Goal: Information Seeking & Learning: Learn about a topic

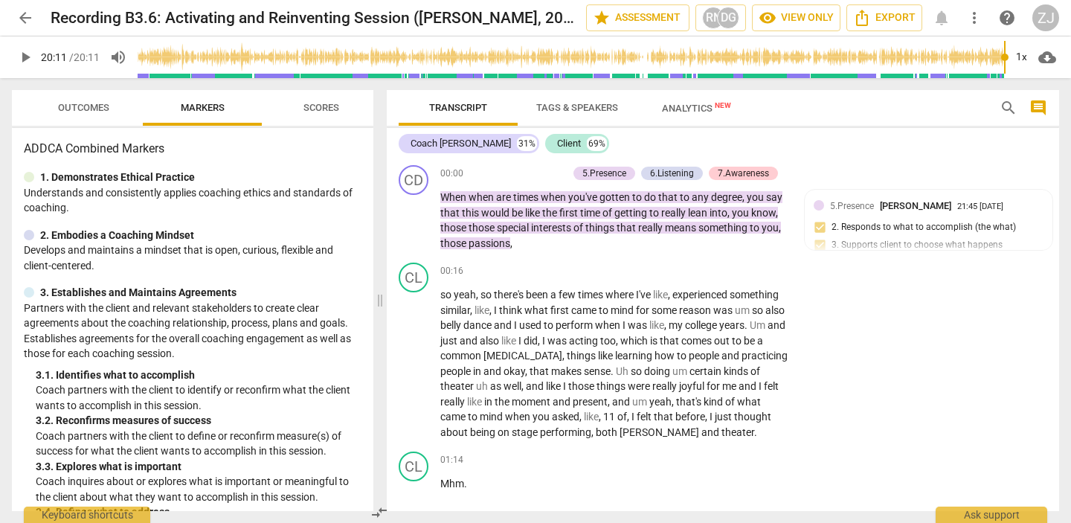
click at [19, 15] on span "arrow_back" at bounding box center [25, 18] width 18 height 18
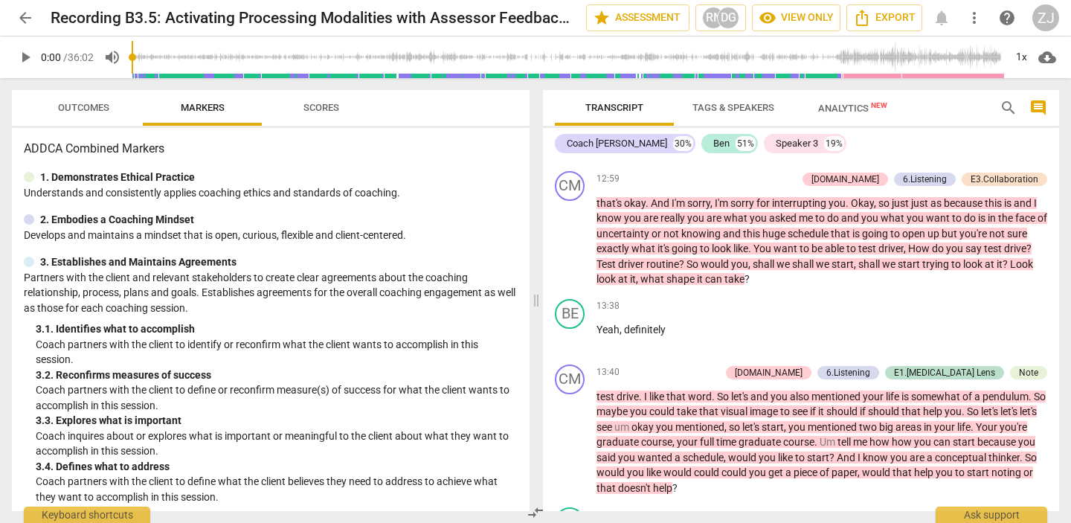
scroll to position [3344, 0]
click at [30, 18] on span "arrow_back" at bounding box center [25, 18] width 18 height 18
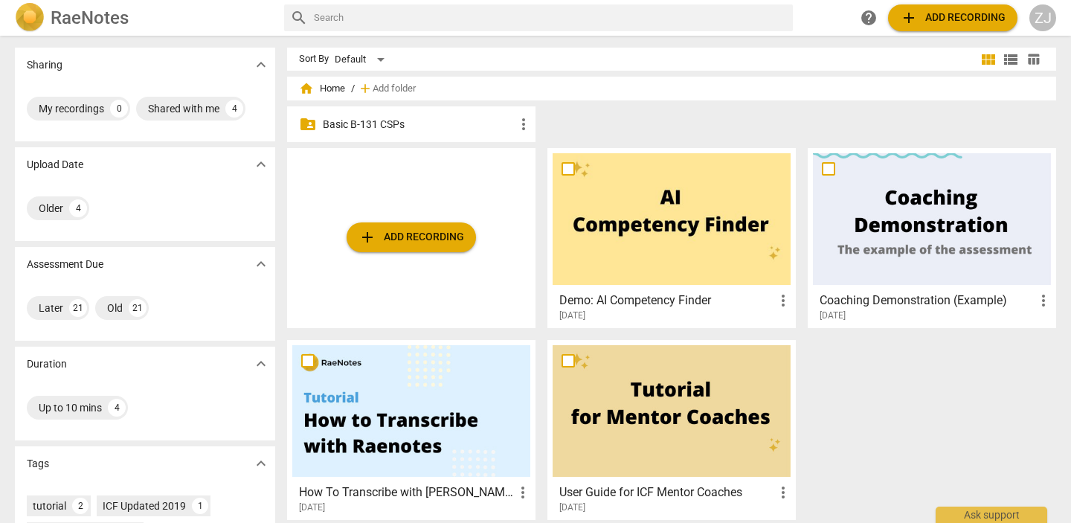
click at [396, 128] on p "Basic B-131 CSPs" at bounding box center [419, 125] width 192 height 16
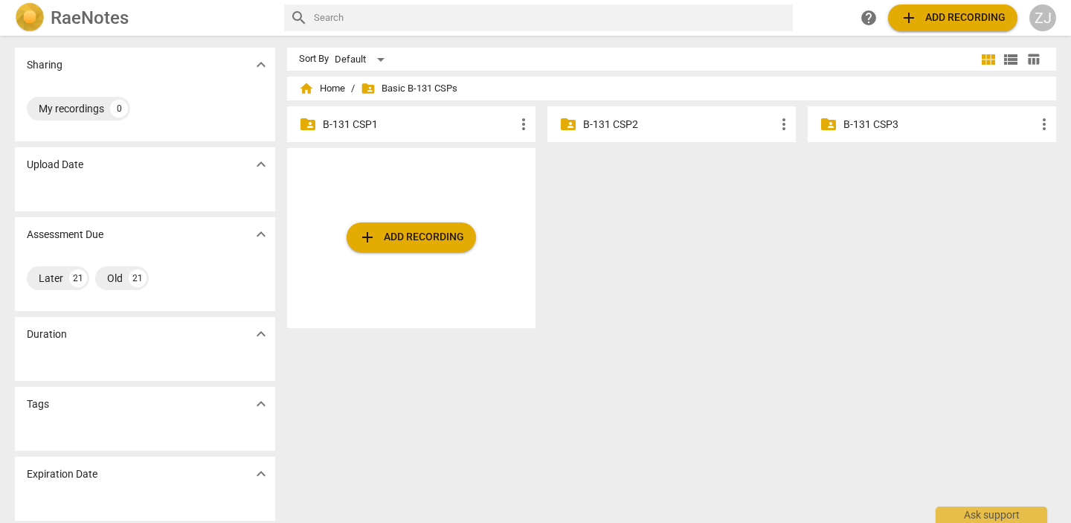
click at [660, 127] on p "B-131 CSP2" at bounding box center [679, 125] width 192 height 16
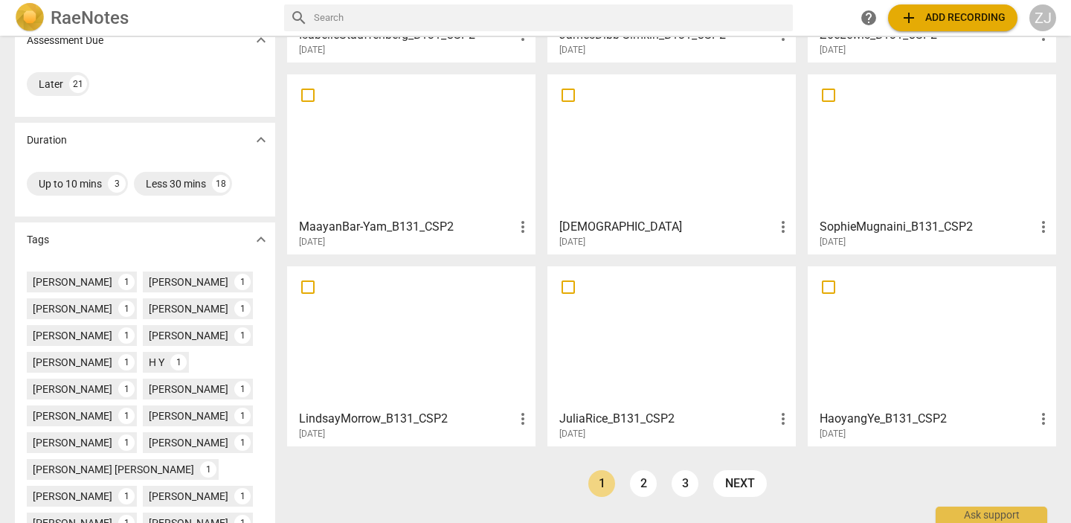
scroll to position [221, 0]
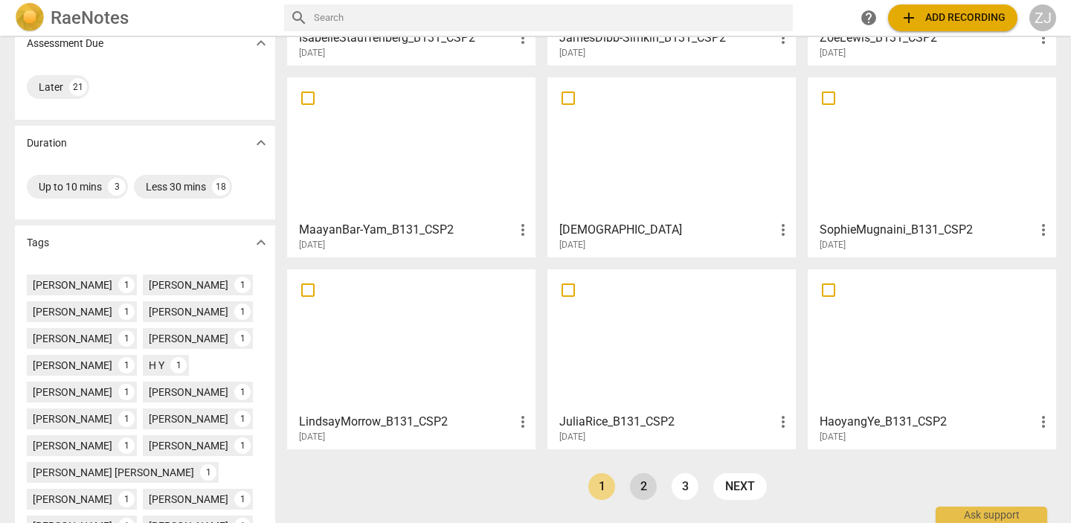
click at [636, 481] on link "2" at bounding box center [643, 486] width 27 height 27
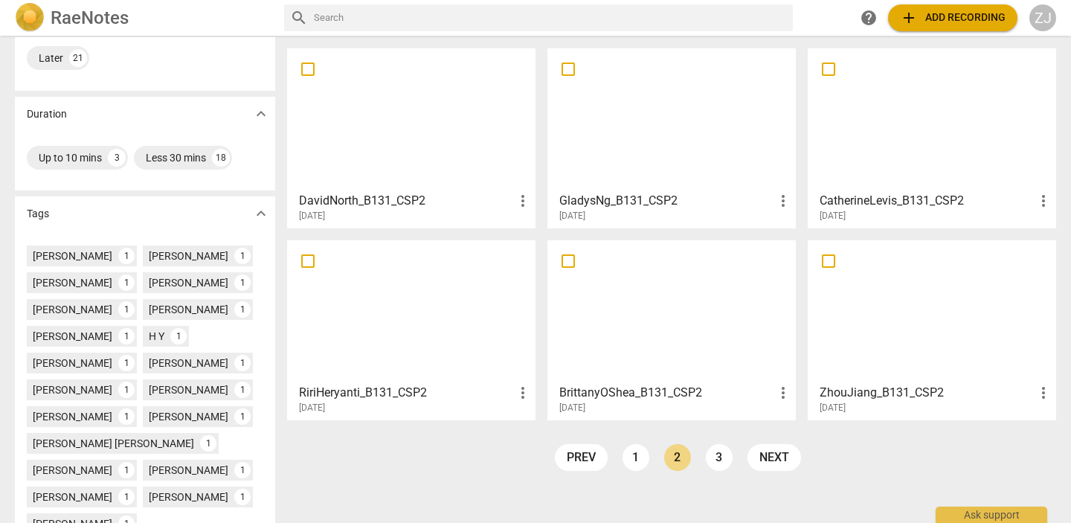
scroll to position [251, 0]
click at [952, 352] on div at bounding box center [932, 311] width 238 height 132
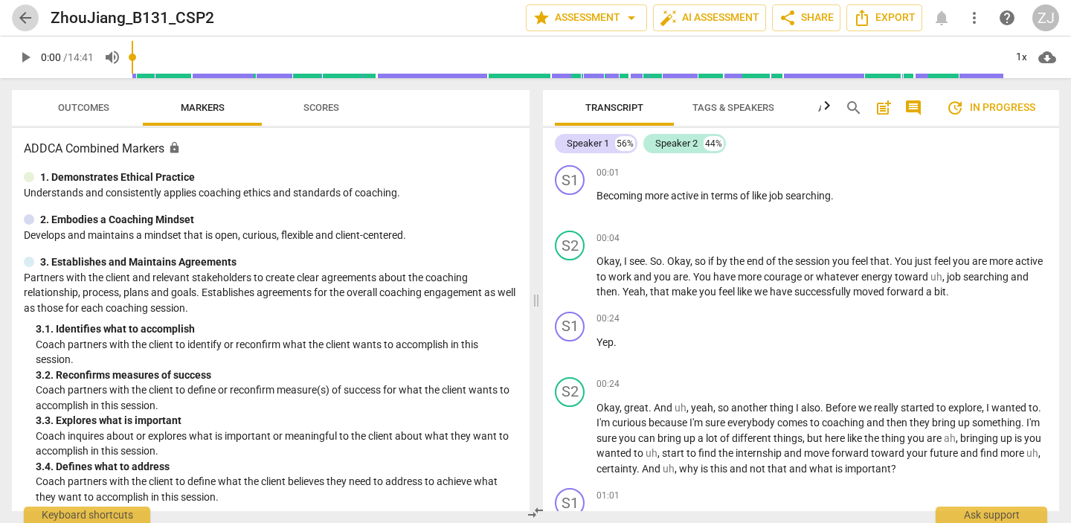
click at [27, 19] on span "arrow_back" at bounding box center [25, 18] width 18 height 18
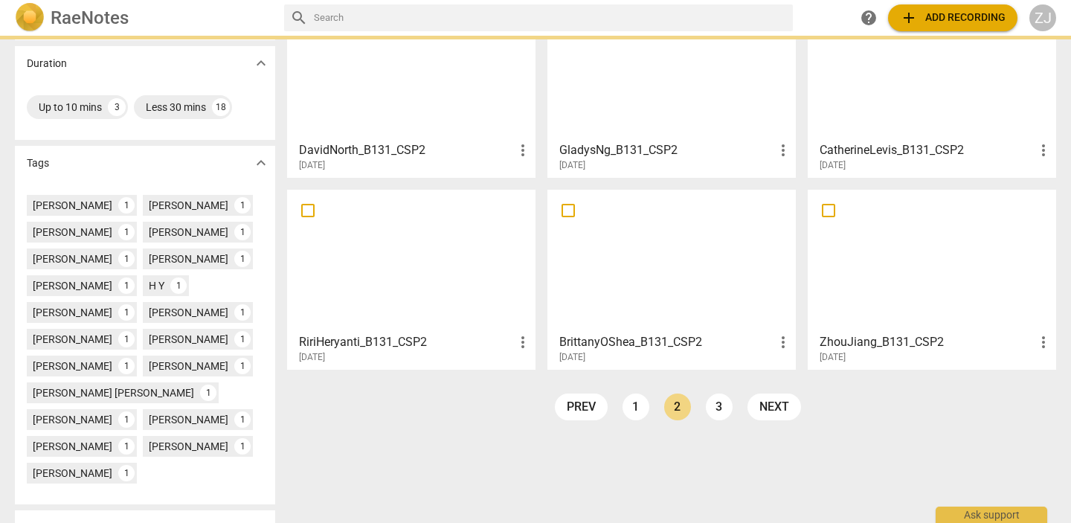
scroll to position [300, 0]
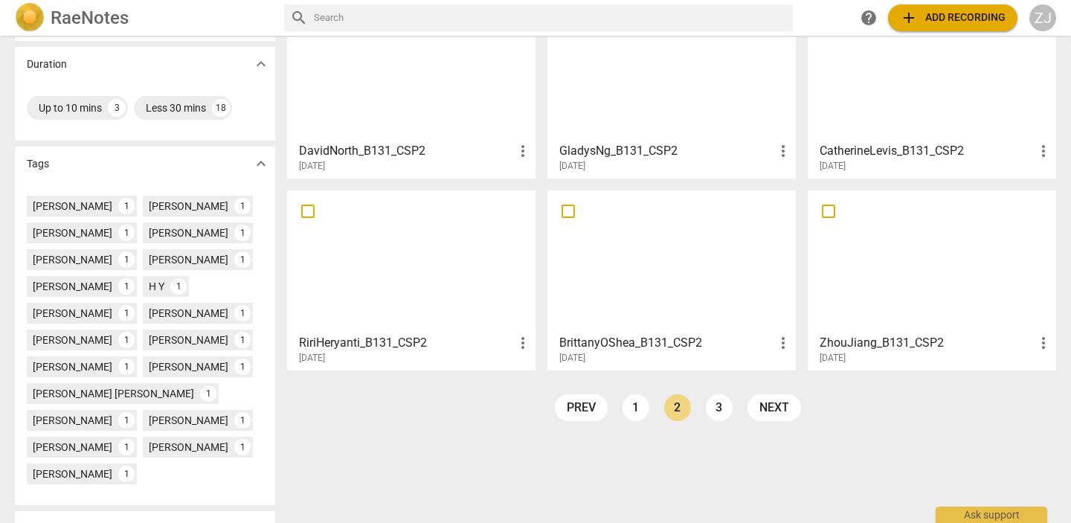
click at [472, 274] on div at bounding box center [411, 262] width 238 height 132
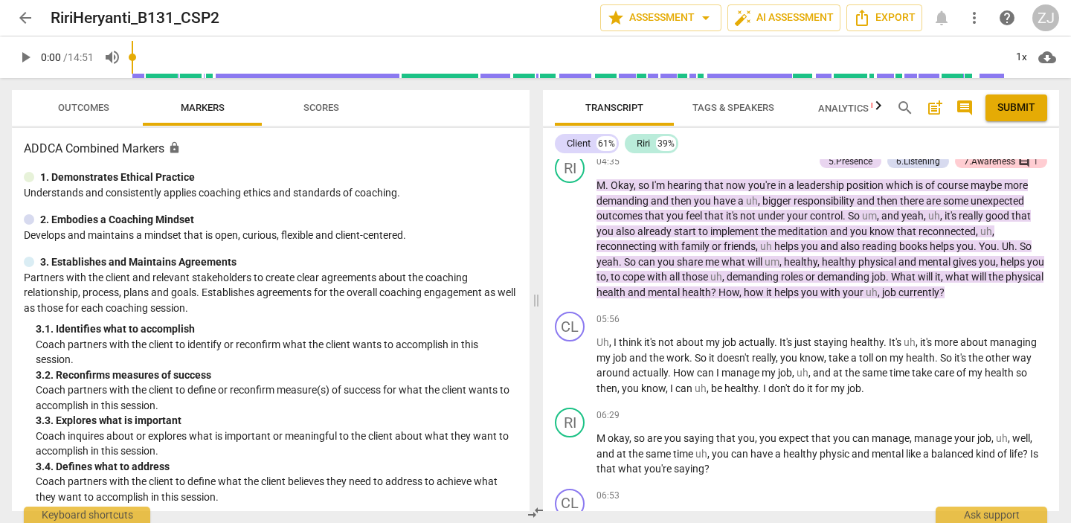
scroll to position [567, 0]
